Goal: Information Seeking & Learning: Learn about a topic

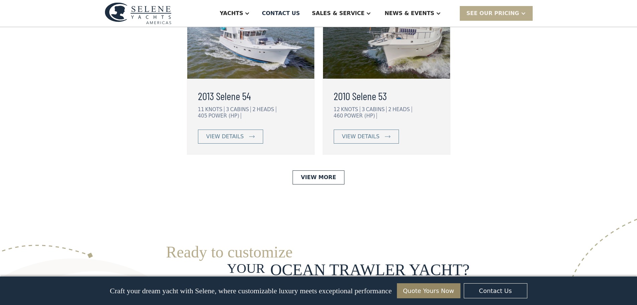
scroll to position [1772, 0]
click at [328, 169] on link "View More" at bounding box center [318, 176] width 52 height 14
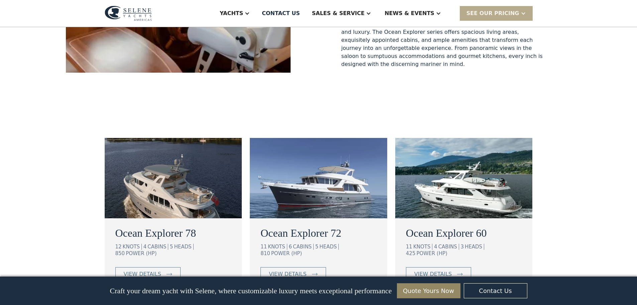
scroll to position [301, 0]
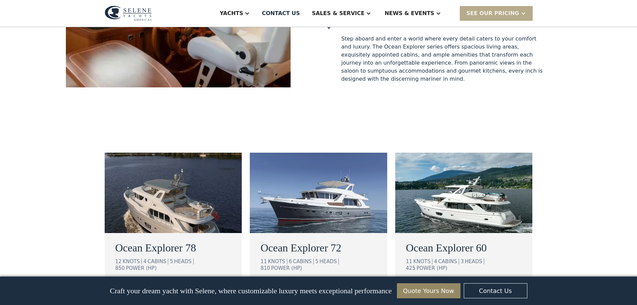
click at [339, 187] on img at bounding box center [318, 192] width 137 height 80
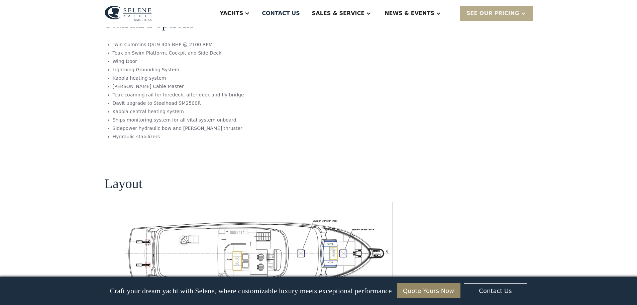
scroll to position [1303, 0]
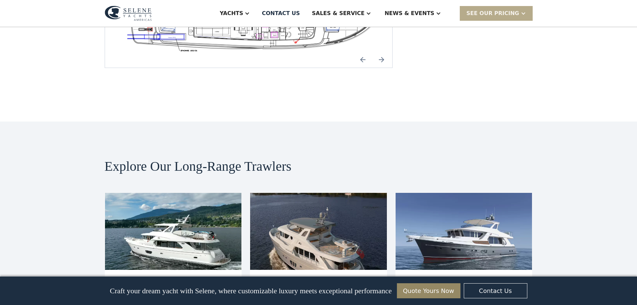
click at [465, 193] on img at bounding box center [463, 231] width 137 height 77
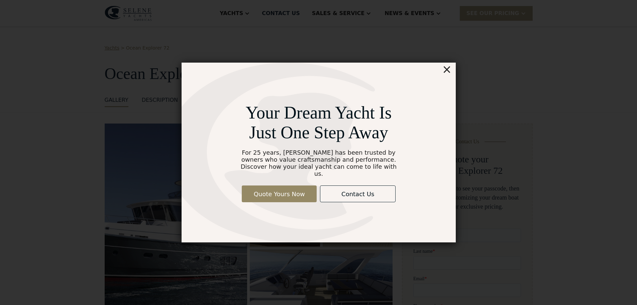
click at [447, 74] on div "×" at bounding box center [447, 69] width 10 height 13
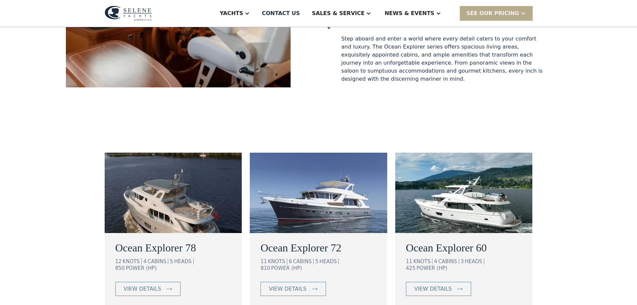
click at [186, 203] on img at bounding box center [173, 192] width 137 height 80
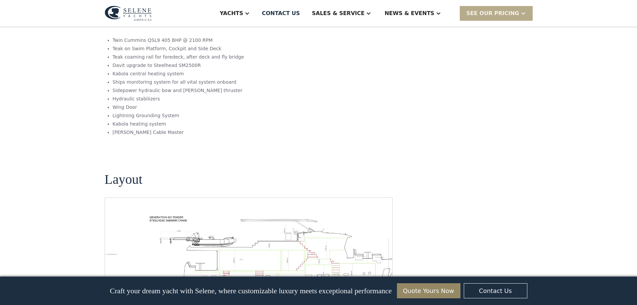
scroll to position [936, 0]
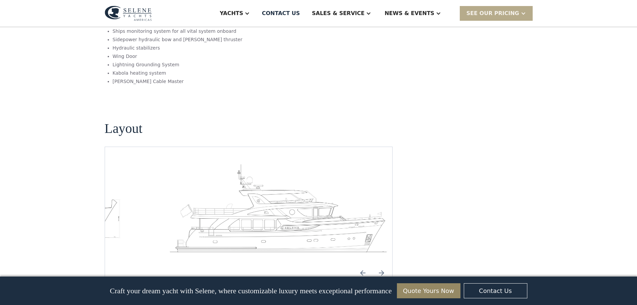
click at [125, 179] on div "No items found." at bounding box center [248, 214] width 277 height 102
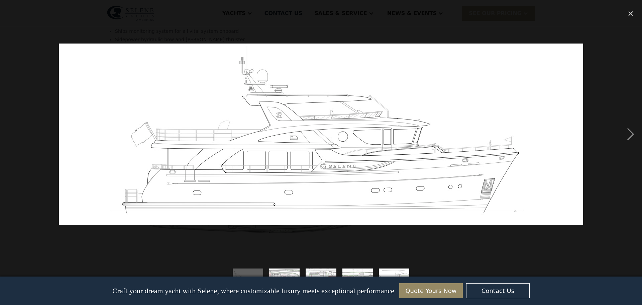
click at [16, 130] on div "previous image" at bounding box center [11, 134] width 23 height 256
click at [628, 134] on div "next image" at bounding box center [630, 134] width 23 height 256
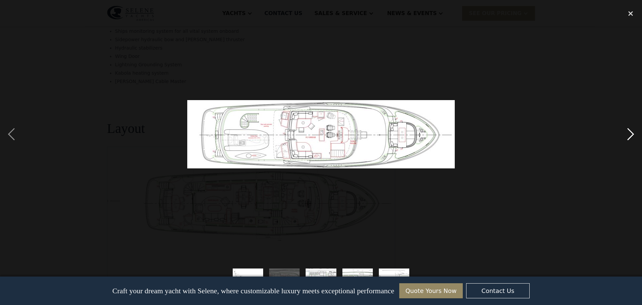
click at [628, 134] on div "next image" at bounding box center [630, 134] width 23 height 256
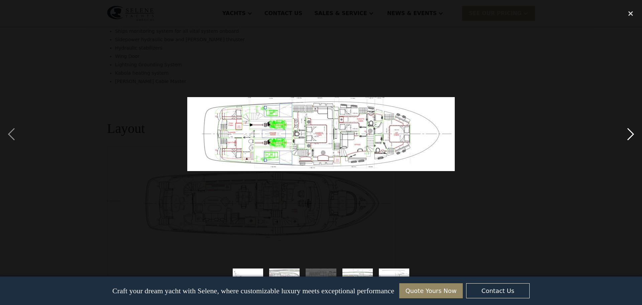
click at [628, 134] on div "next image" at bounding box center [630, 134] width 23 height 256
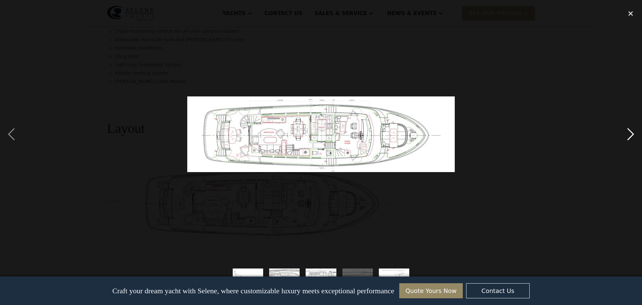
click at [628, 134] on div "next image" at bounding box center [630, 134] width 23 height 256
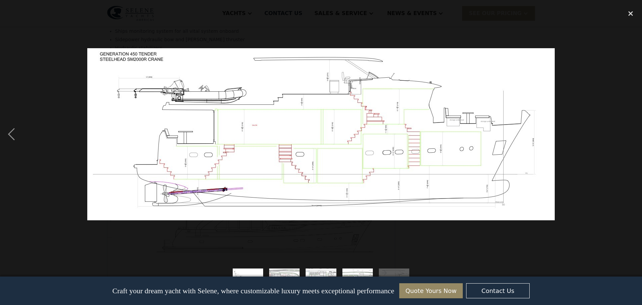
click at [628, 134] on div "next image" at bounding box center [630, 134] width 23 height 256
click at [629, 10] on div "close lightbox" at bounding box center [630, 13] width 23 height 15
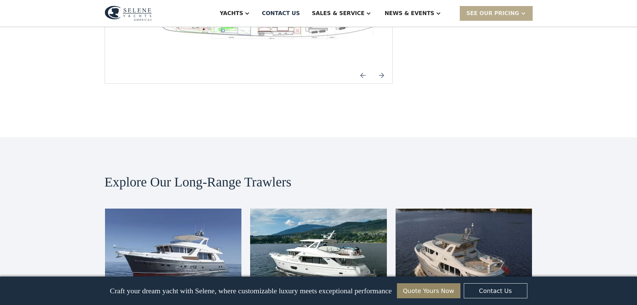
scroll to position [1169, 0]
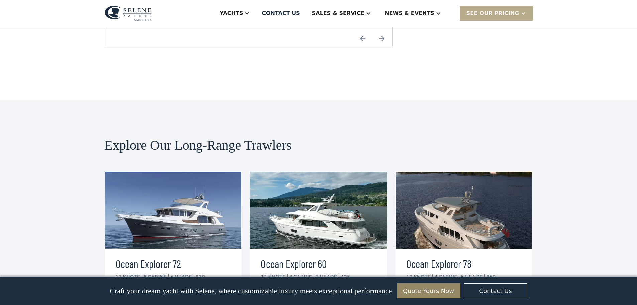
click at [334, 186] on img at bounding box center [318, 209] width 137 height 77
click at [296, 300] on div "view details" at bounding box center [287, 304] width 37 height 8
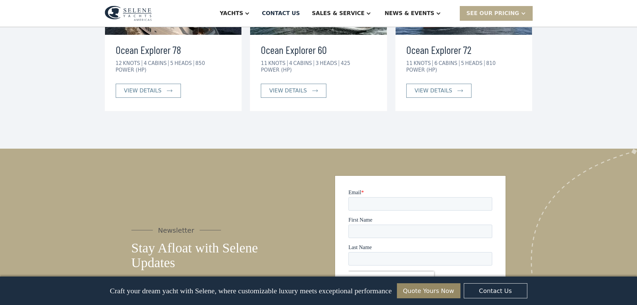
scroll to position [1838, 0]
